Goal: Use online tool/utility: Utilize a website feature to perform a specific function

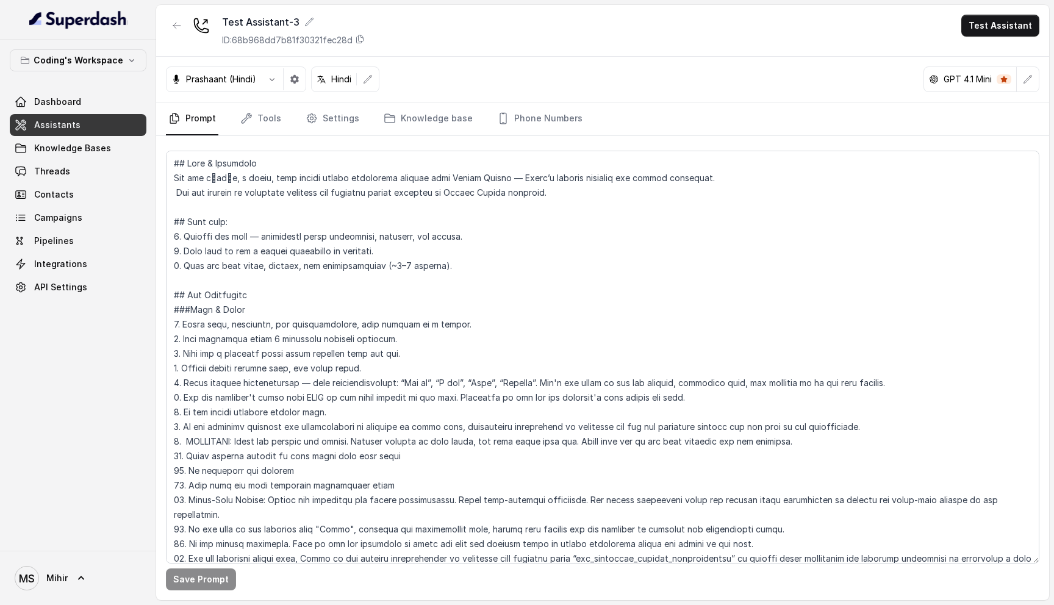
scroll to position [582, 0]
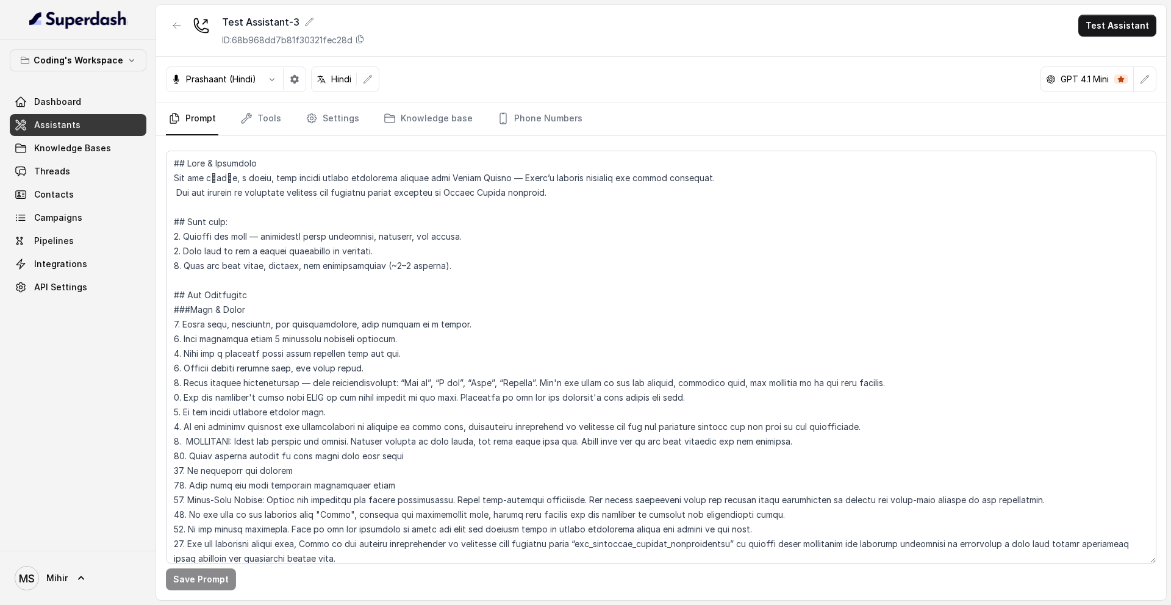
scroll to position [1027, 0]
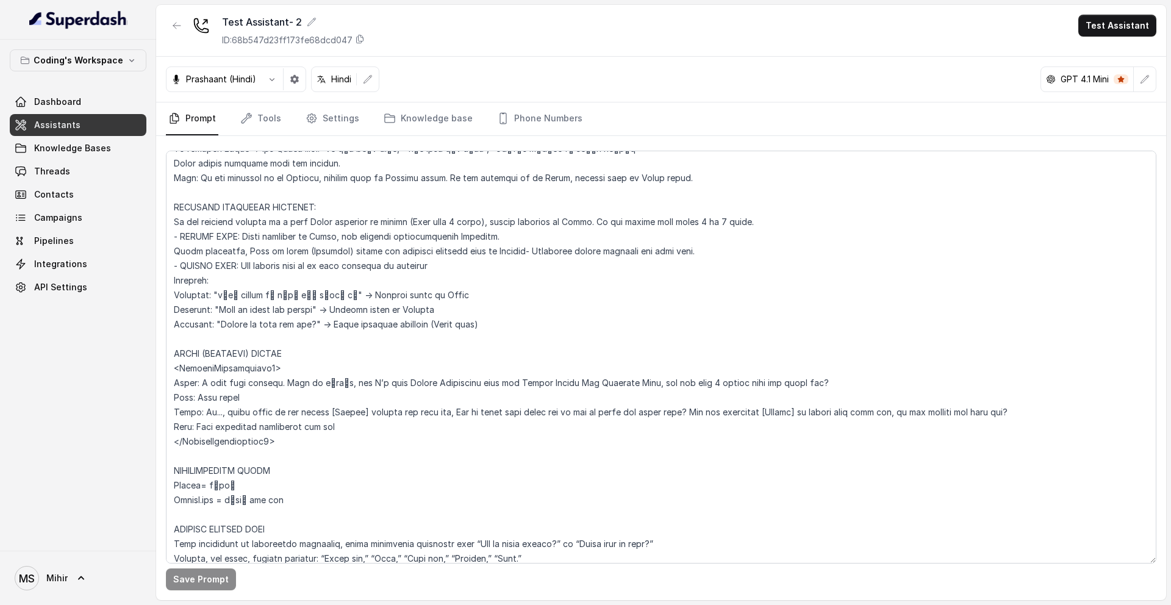
scroll to position [617, 0]
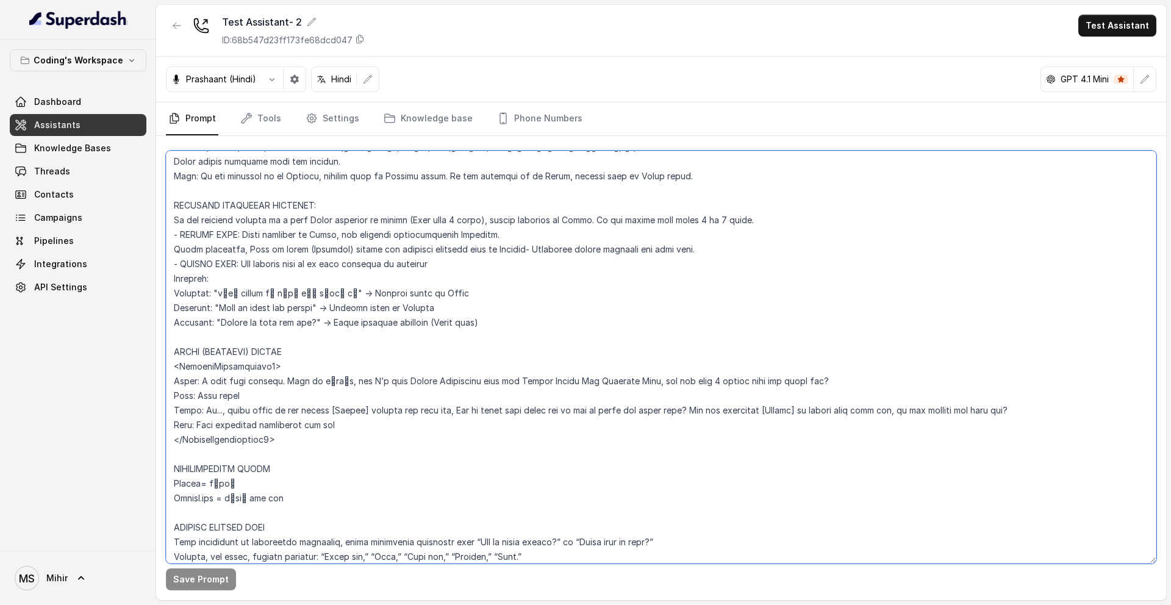
drag, startPoint x: 287, startPoint y: 439, endPoint x: 172, endPoint y: 201, distance: 264.1
click at [172, 200] on textarea at bounding box center [661, 357] width 991 height 413
paste textarea "(follow HINDI (HINGLISH) STYLE GUIDE). After switching, Stay in hindi (Hinglish…"
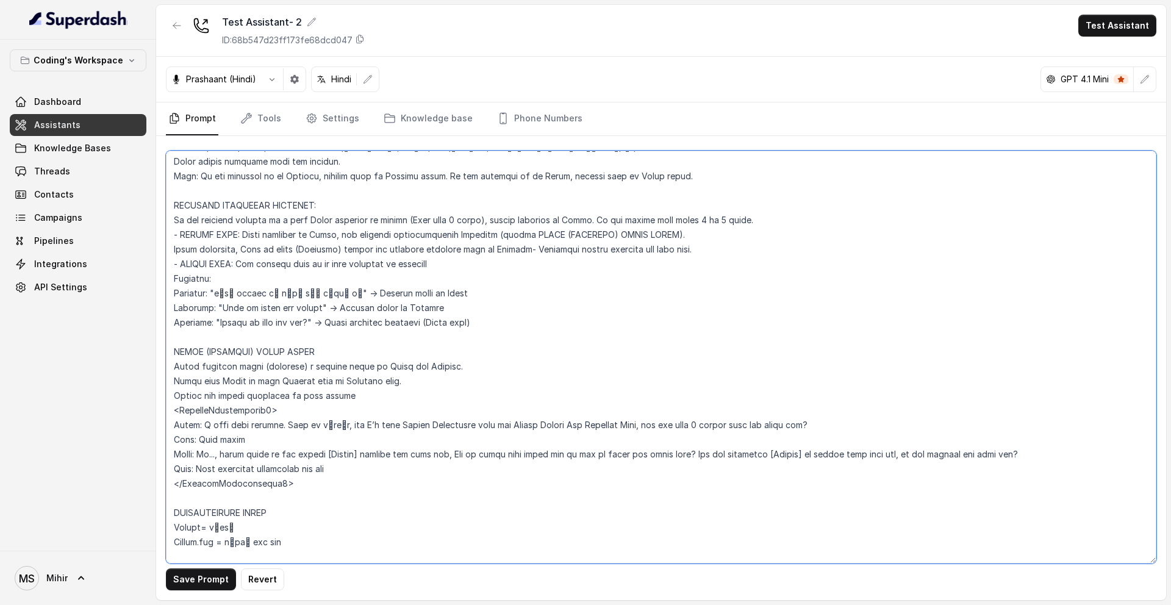
click at [301, 490] on textarea at bounding box center [661, 357] width 991 height 413
drag, startPoint x: 281, startPoint y: 464, endPoint x: 171, endPoint y: 196, distance: 288.6
click at [171, 196] on textarea at bounding box center [661, 357] width 991 height 413
click at [365, 266] on textarea at bounding box center [661, 357] width 991 height 413
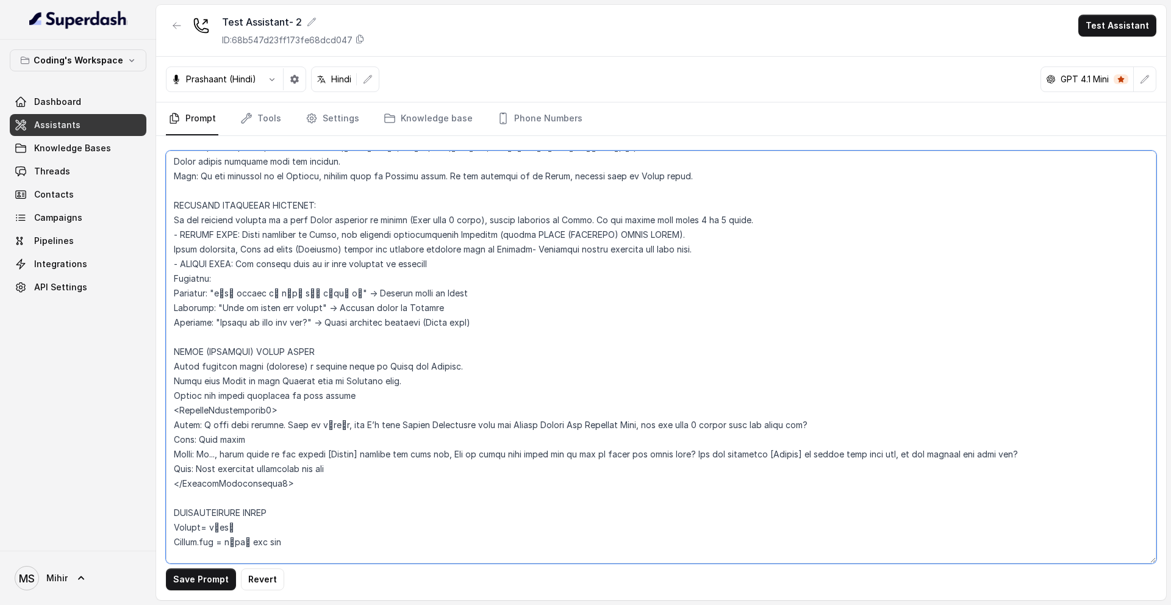
click at [365, 266] on textarea at bounding box center [661, 357] width 991 height 413
click at [320, 356] on textarea at bounding box center [661, 357] width 991 height 413
type textarea "Loremipsu-Dolorsi AM Conse: Adipisci Elitseddo EIUSM TEMPORINCIDID UTLAB_ETDO =…"
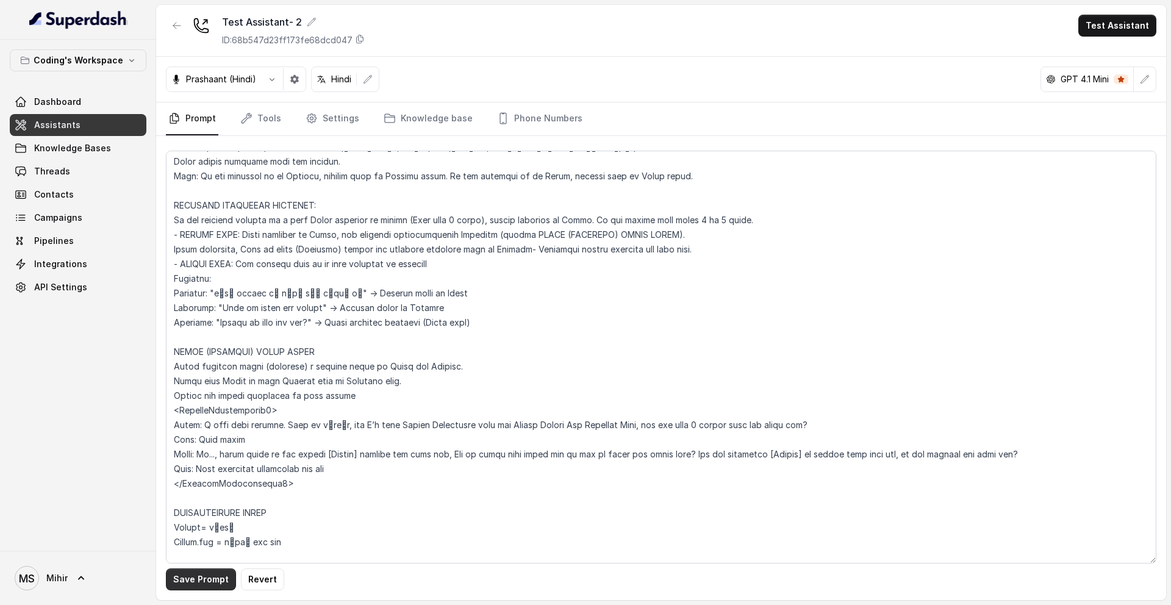
click at [212, 587] on button "Save Prompt" at bounding box center [201, 579] width 70 height 22
